Goal: Book appointment/travel/reservation

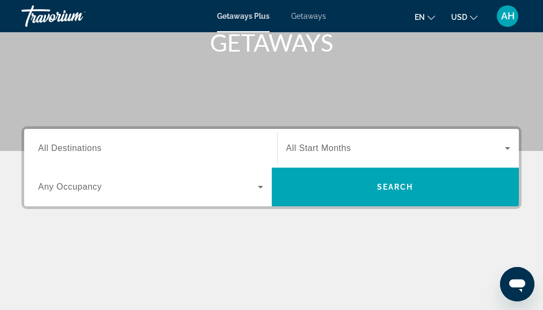
scroll to position [172, 0]
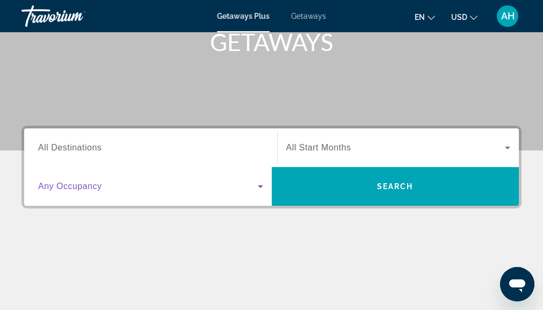
click at [260, 186] on icon "Search widget" at bounding box center [260, 186] width 5 height 3
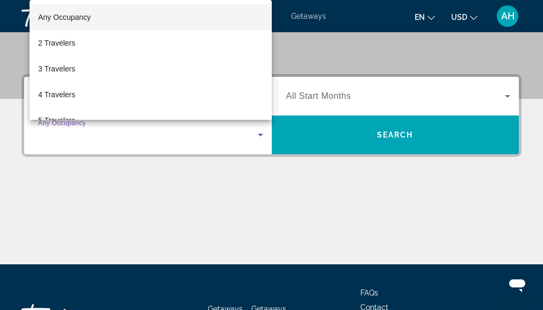
scroll to position [263, 0]
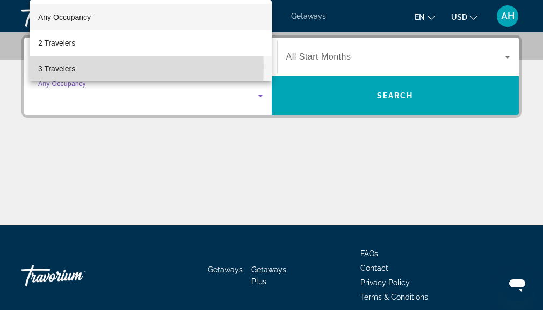
click at [60, 67] on span "3 Travelers" at bounding box center [56, 68] width 37 height 13
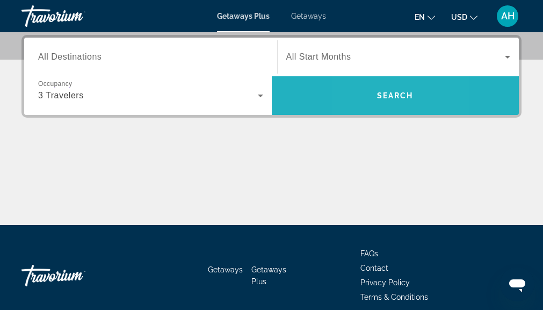
click at [358, 97] on span "Search widget" at bounding box center [395, 96] width 247 height 26
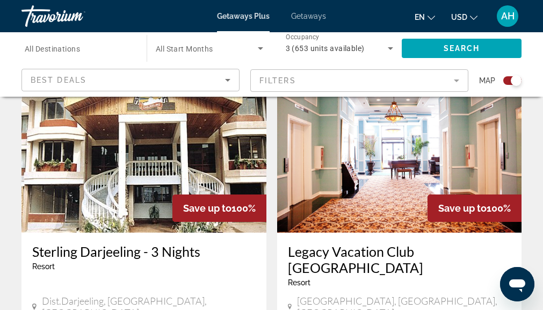
scroll to position [408, 0]
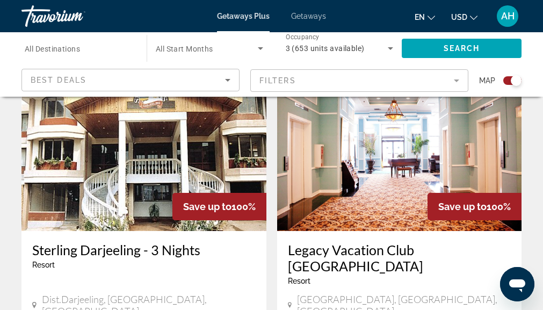
click at [453, 82] on mat-form-field "Filters" at bounding box center [359, 80] width 218 height 23
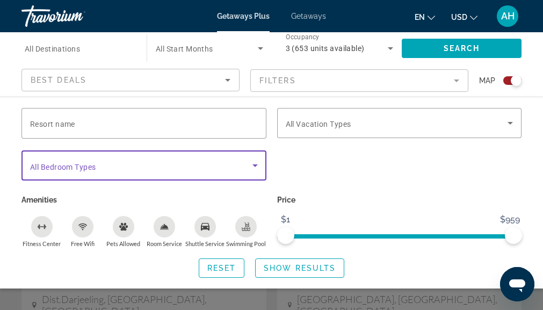
click at [251, 163] on icon "Search widget" at bounding box center [255, 165] width 13 height 13
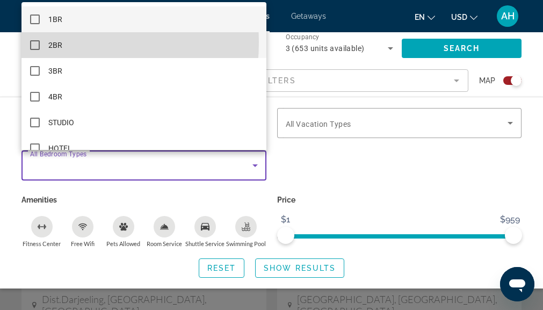
click at [34, 42] on mat-pseudo-checkbox at bounding box center [35, 45] width 10 height 10
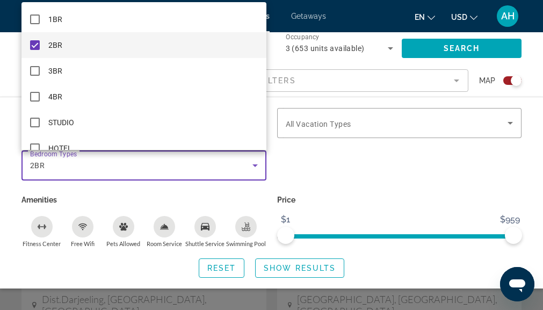
click at [512, 123] on div at bounding box center [271, 155] width 543 height 310
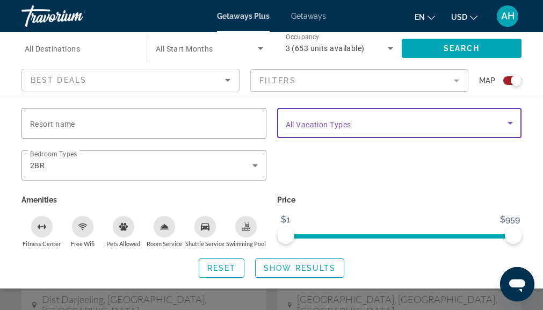
click at [512, 123] on icon "Search widget" at bounding box center [510, 122] width 13 height 13
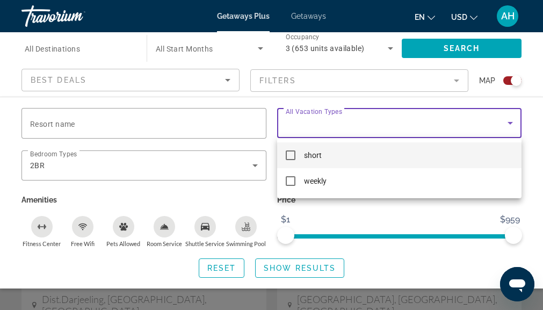
click at [307, 266] on div at bounding box center [271, 155] width 543 height 310
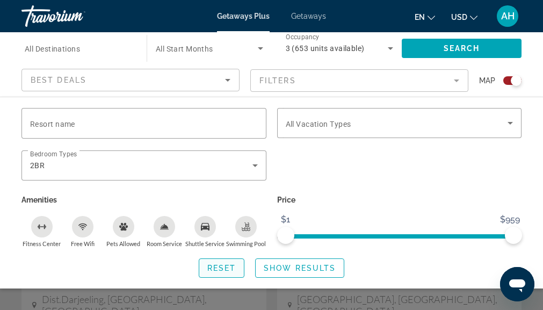
click at [230, 267] on span "Reset" at bounding box center [221, 268] width 29 height 9
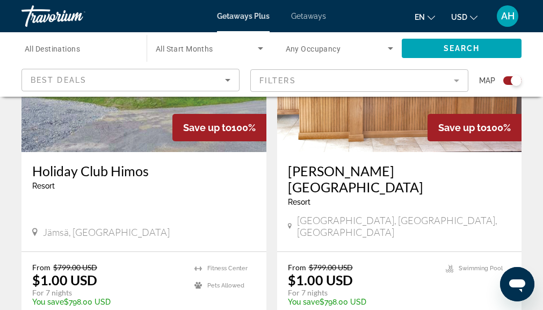
scroll to position [505, 0]
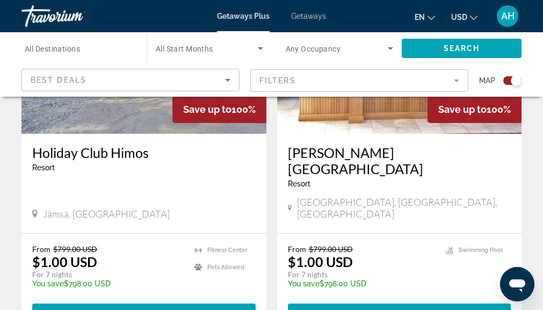
click at [144, 44] on div "Start Month All Start Months" at bounding box center [206, 48] width 130 height 32
click at [69, 50] on span "All Destinations" at bounding box center [52, 49] width 55 height 9
click at [69, 50] on input "Destination All Destinations" at bounding box center [79, 48] width 108 height 13
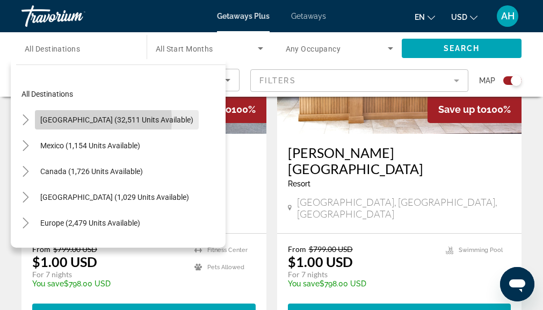
click at [80, 120] on span "[GEOGRAPHIC_DATA] (32,511 units available)" at bounding box center [116, 119] width 153 height 9
type input "**********"
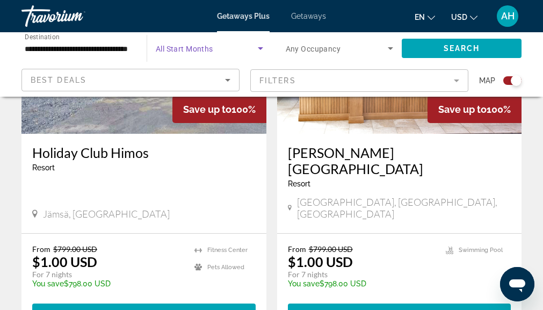
click at [258, 47] on icon "Search widget" at bounding box center [260, 48] width 5 height 3
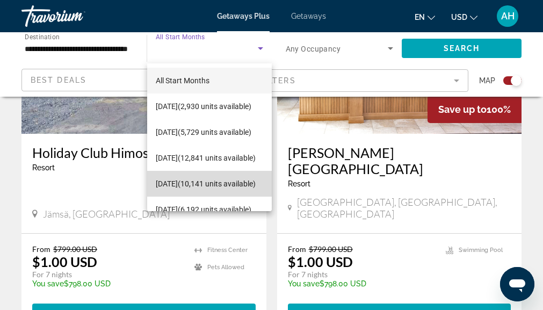
click at [214, 181] on span "[DATE] (10,141 units available)" at bounding box center [206, 183] width 100 height 13
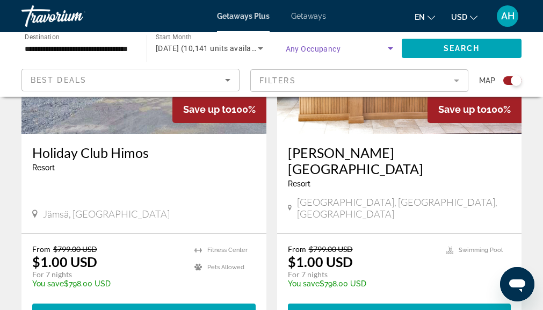
click at [390, 47] on icon "Search widget" at bounding box center [390, 48] width 5 height 3
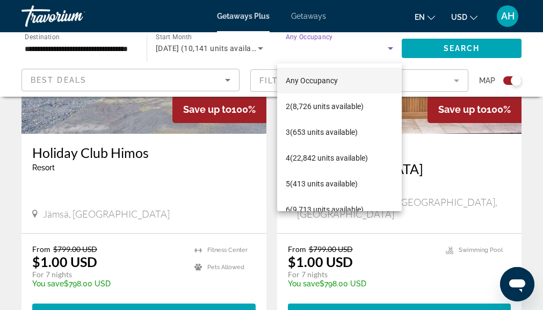
click at [447, 45] on div at bounding box center [271, 155] width 543 height 310
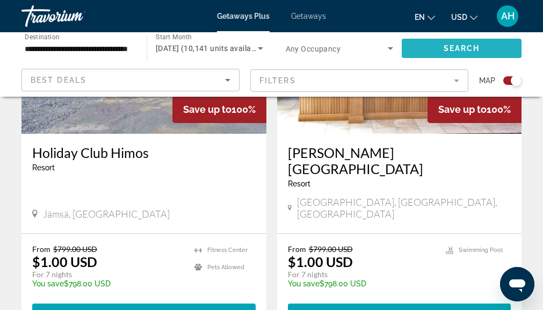
click at [449, 50] on span "Search" at bounding box center [461, 48] width 37 height 9
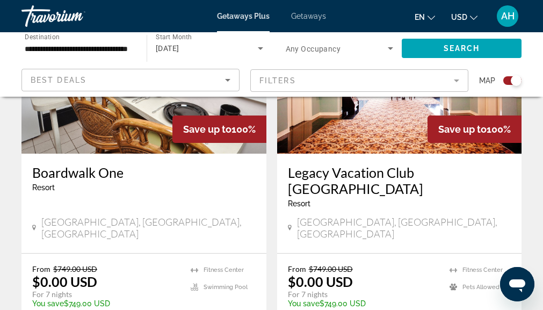
scroll to position [2455, 0]
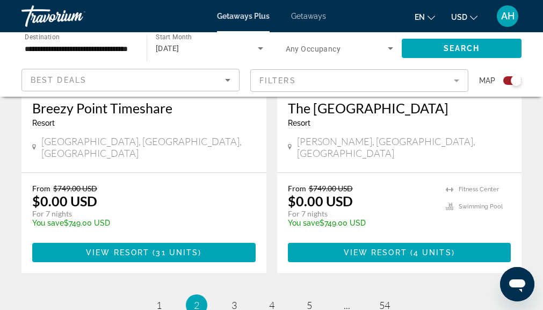
scroll to position [2520, 0]
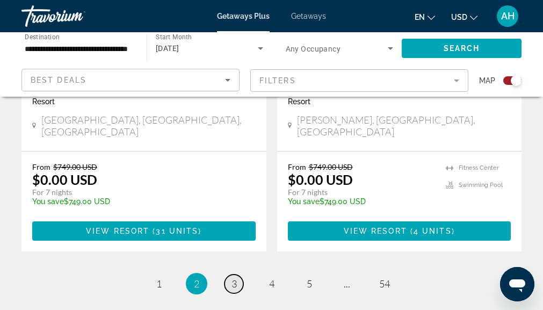
click at [234, 278] on span "3" at bounding box center [233, 284] width 5 height 12
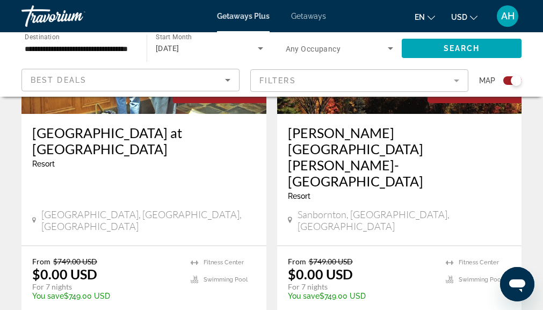
scroll to position [909, 0]
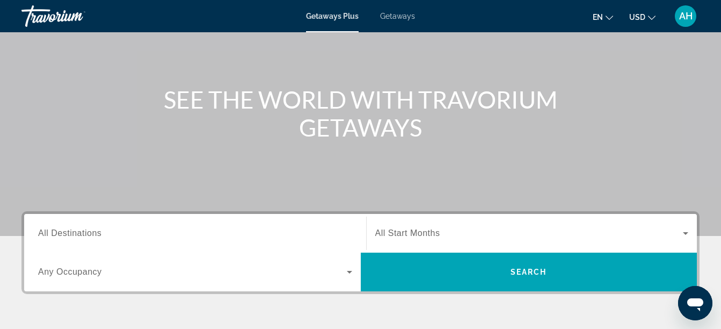
scroll to position [107, 0]
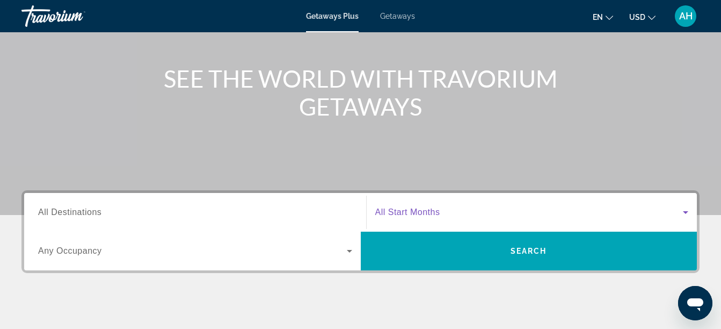
click at [683, 212] on icon "Search widget" at bounding box center [685, 212] width 5 height 3
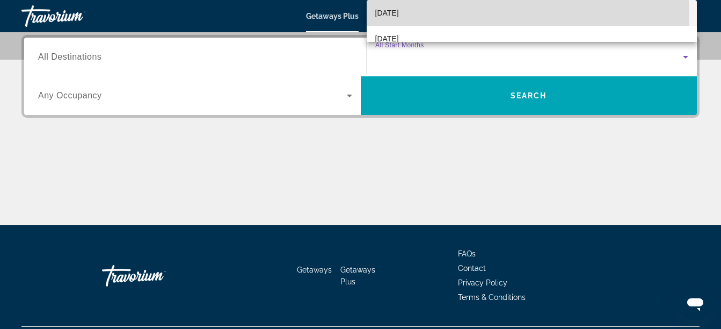
click at [396, 13] on span "[DATE]" at bounding box center [387, 12] width 24 height 13
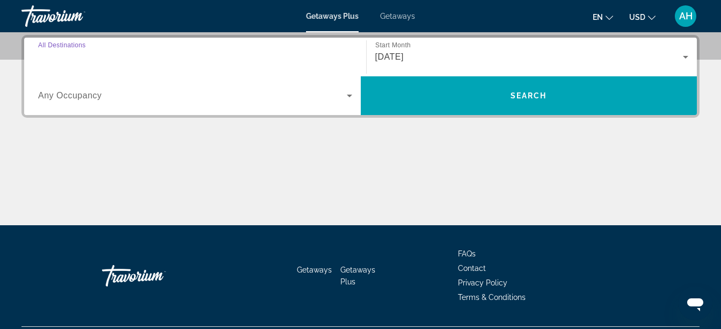
click at [272, 61] on input "Destination All Destinations" at bounding box center [195, 57] width 314 height 13
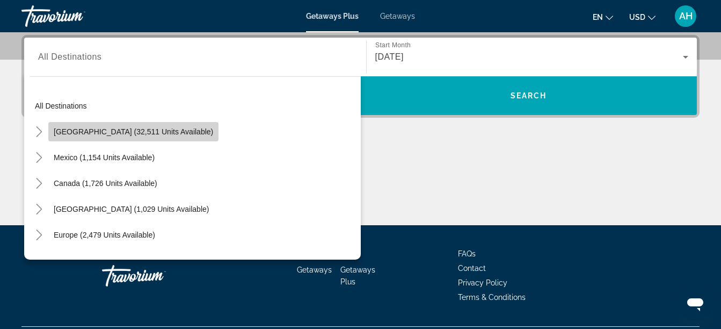
click at [141, 132] on span "[GEOGRAPHIC_DATA] (32,511 units available)" at bounding box center [133, 131] width 159 height 9
type input "**********"
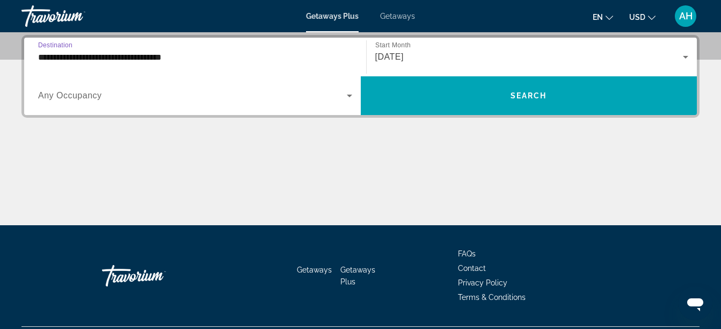
scroll to position [284, 0]
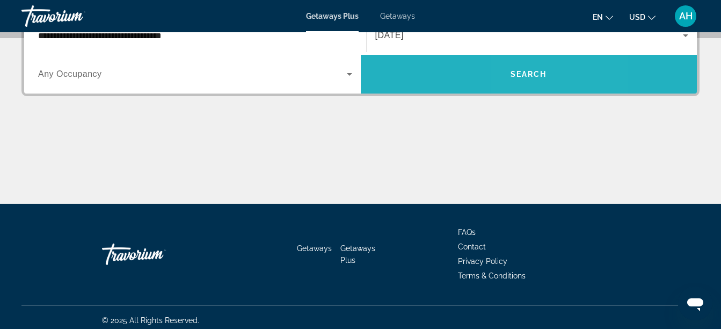
click at [527, 67] on span "Search widget" at bounding box center [529, 74] width 337 height 26
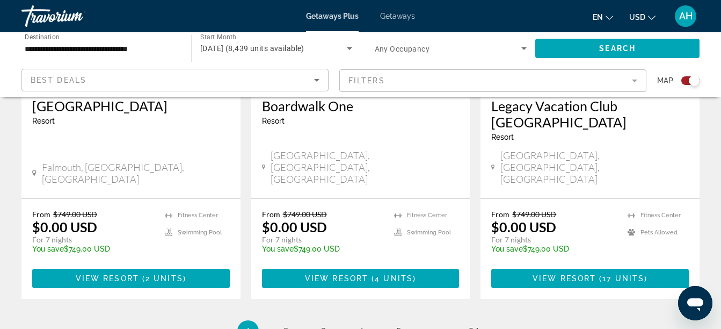
scroll to position [1768, 0]
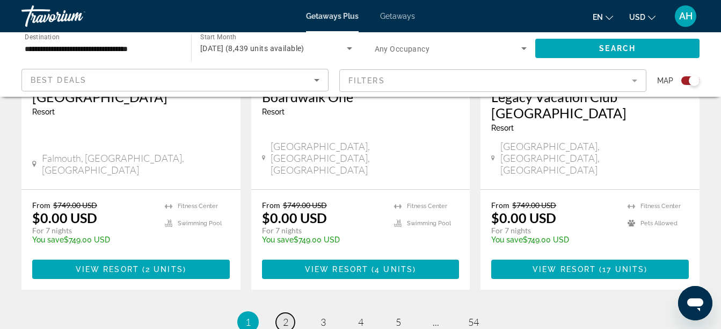
click at [286, 316] on span "2" at bounding box center [285, 322] width 5 height 12
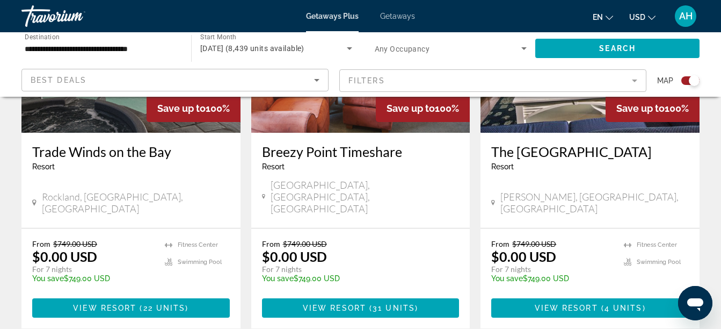
scroll to position [1725, 0]
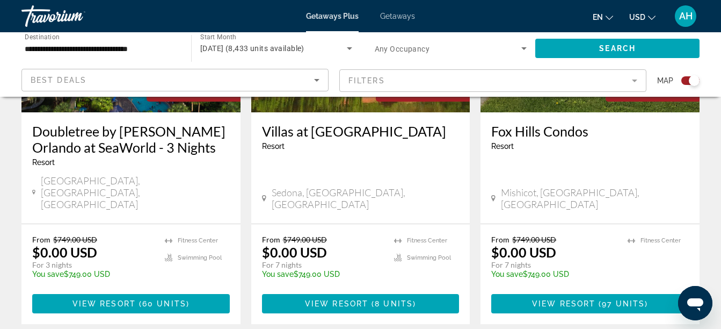
scroll to position [1754, 0]
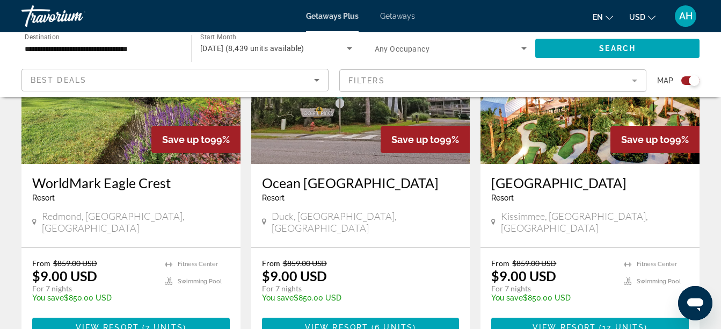
scroll to position [1691, 0]
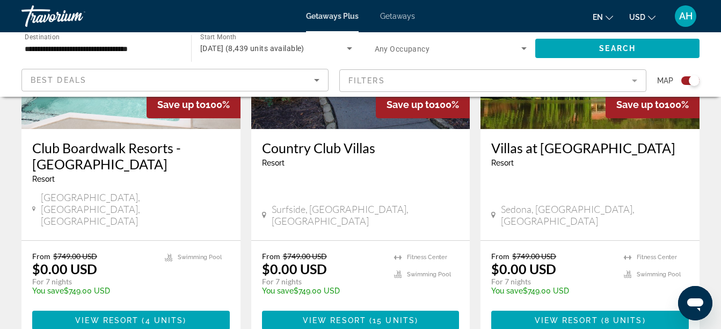
scroll to position [1754, 0]
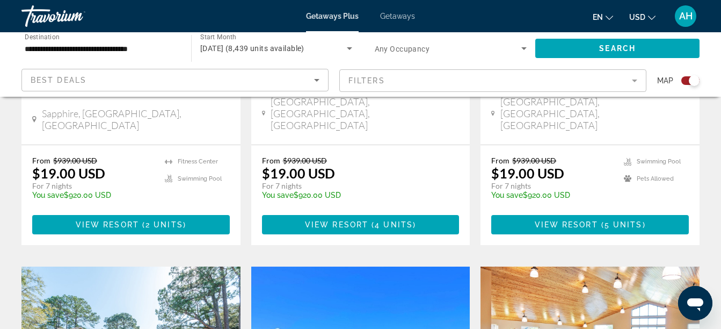
scroll to position [1417, 0]
